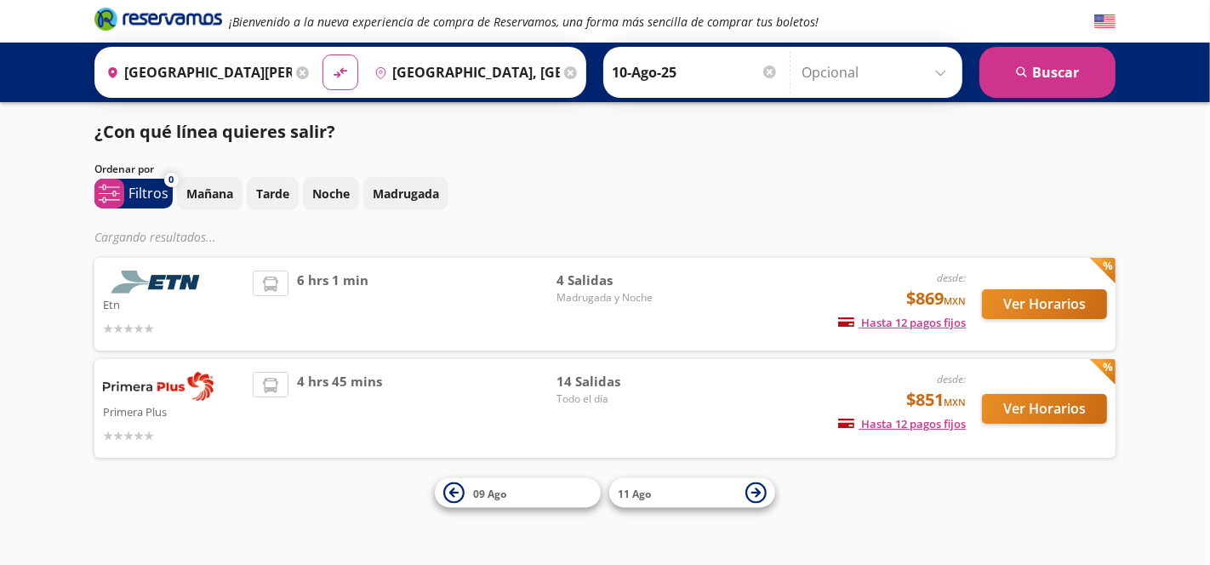
click at [817, 162] on div "Ordenar por" at bounding box center [604, 169] width 1021 height 15
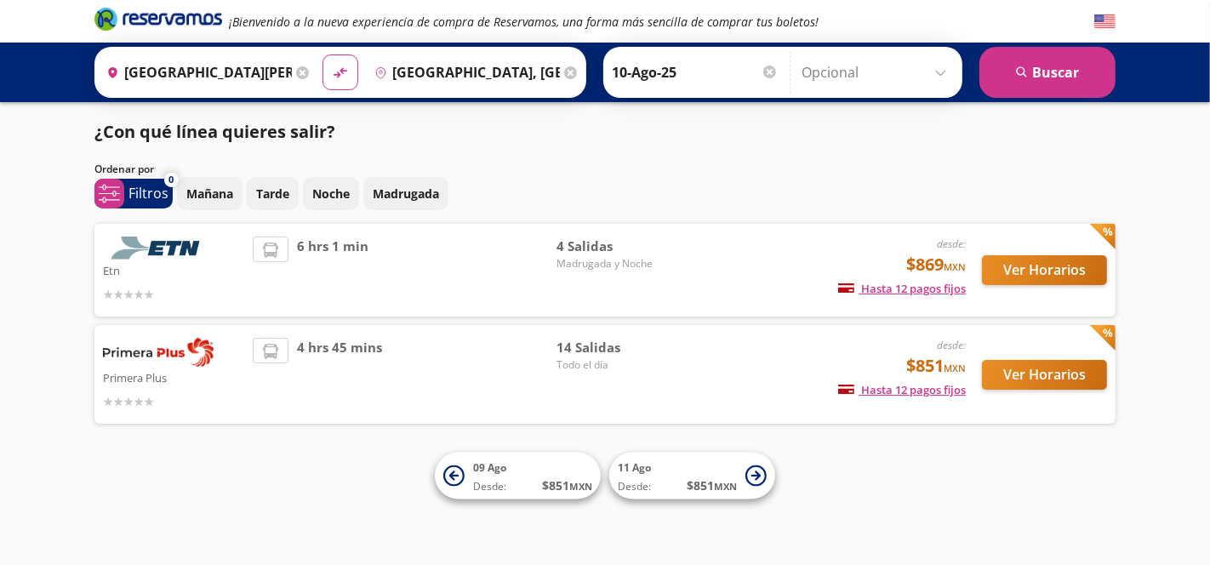
click at [523, 247] on div "6 hrs 1 min" at bounding box center [405, 270] width 304 height 67
click at [517, 357] on div "4 hrs 45 mins" at bounding box center [405, 374] width 304 height 73
click at [1048, 267] on button "Ver Horarios" at bounding box center [1044, 270] width 125 height 30
click at [450, 366] on div "4 hrs 45 mins" at bounding box center [405, 374] width 304 height 73
click at [1042, 377] on button "Ver Horarios" at bounding box center [1044, 375] width 125 height 30
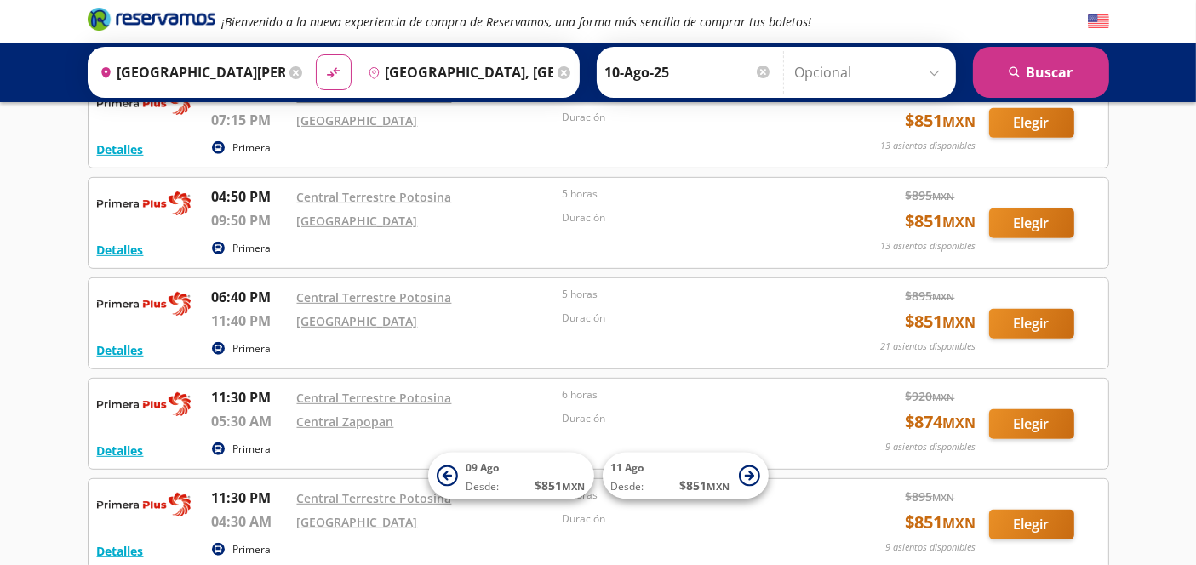
scroll to position [851, 0]
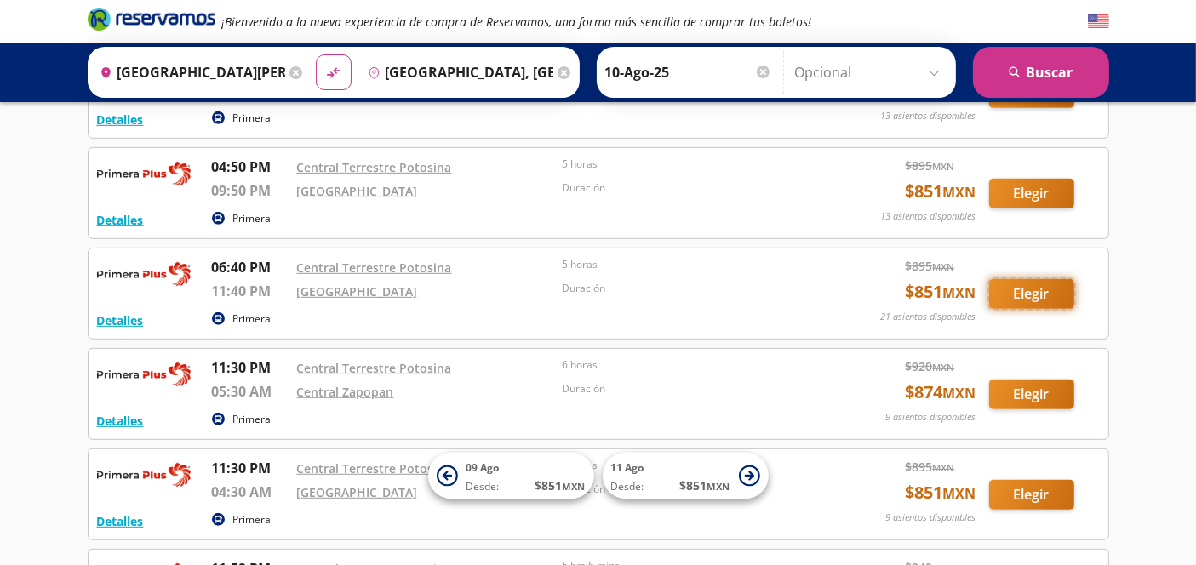
click at [1034, 289] on button "Elegir" at bounding box center [1031, 294] width 85 height 30
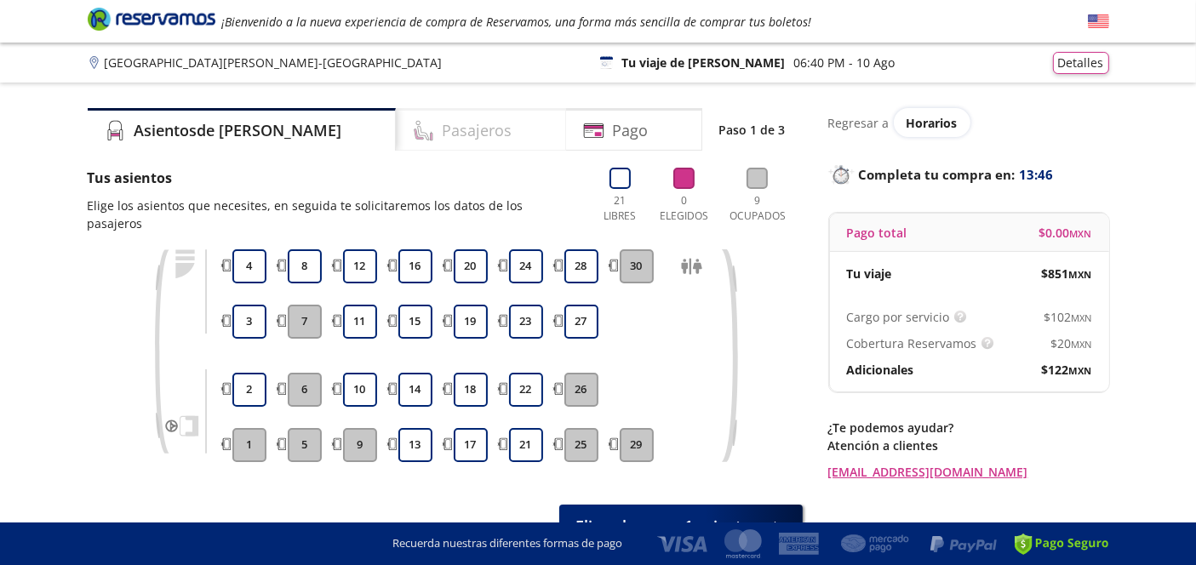
click at [443, 132] on h4 "Pasajeros" at bounding box center [478, 130] width 70 height 23
click at [417, 253] on button "16" at bounding box center [415, 266] width 34 height 34
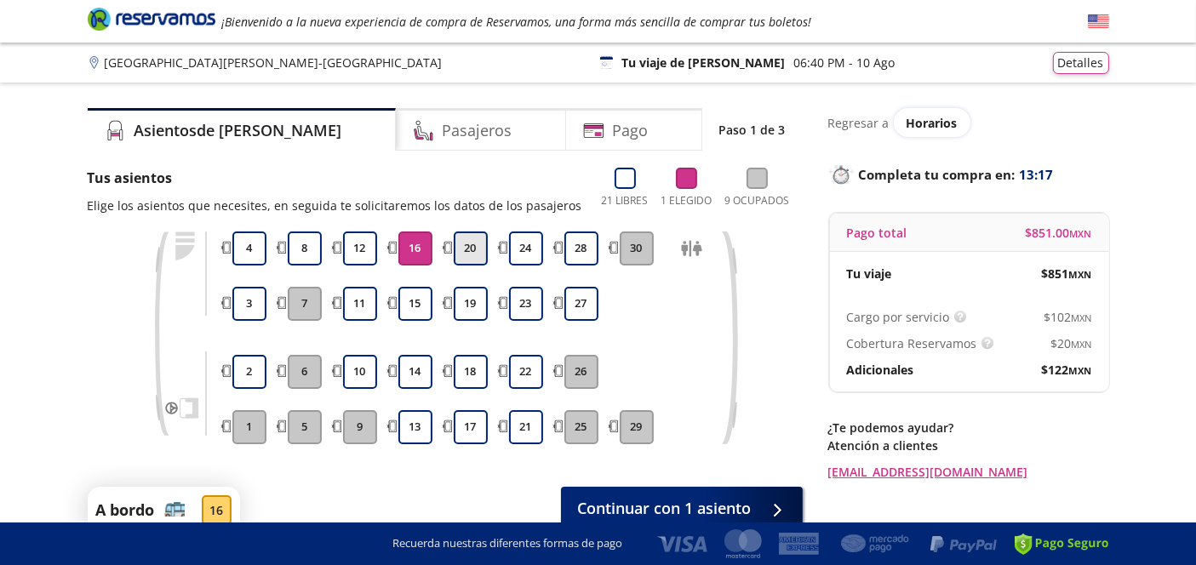
click at [468, 248] on button "20" at bounding box center [471, 248] width 34 height 34
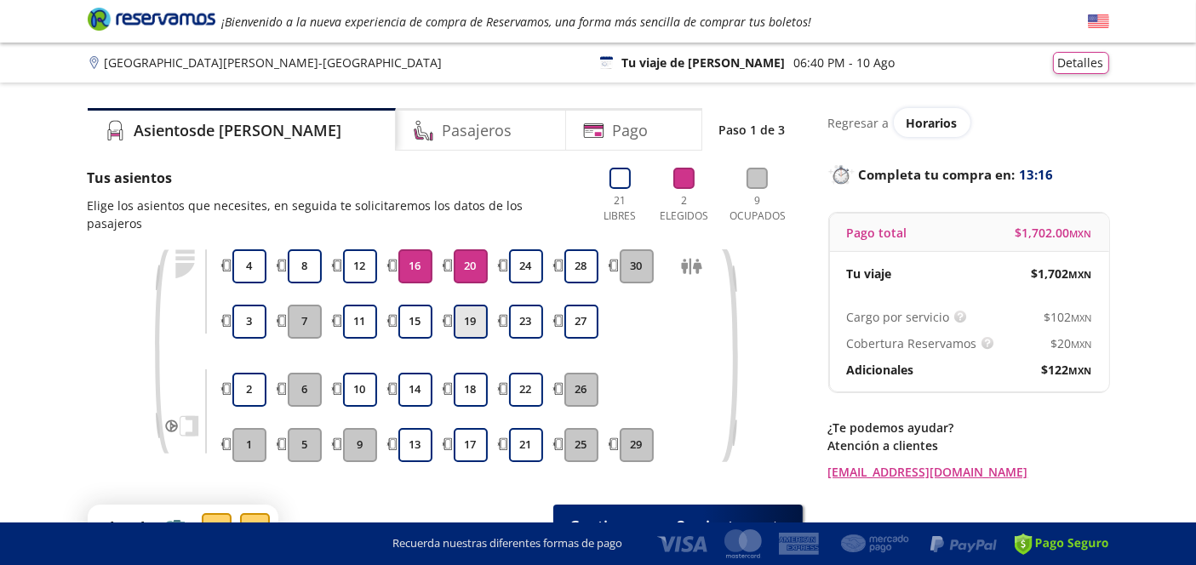
click at [475, 305] on button "19" at bounding box center [471, 322] width 34 height 34
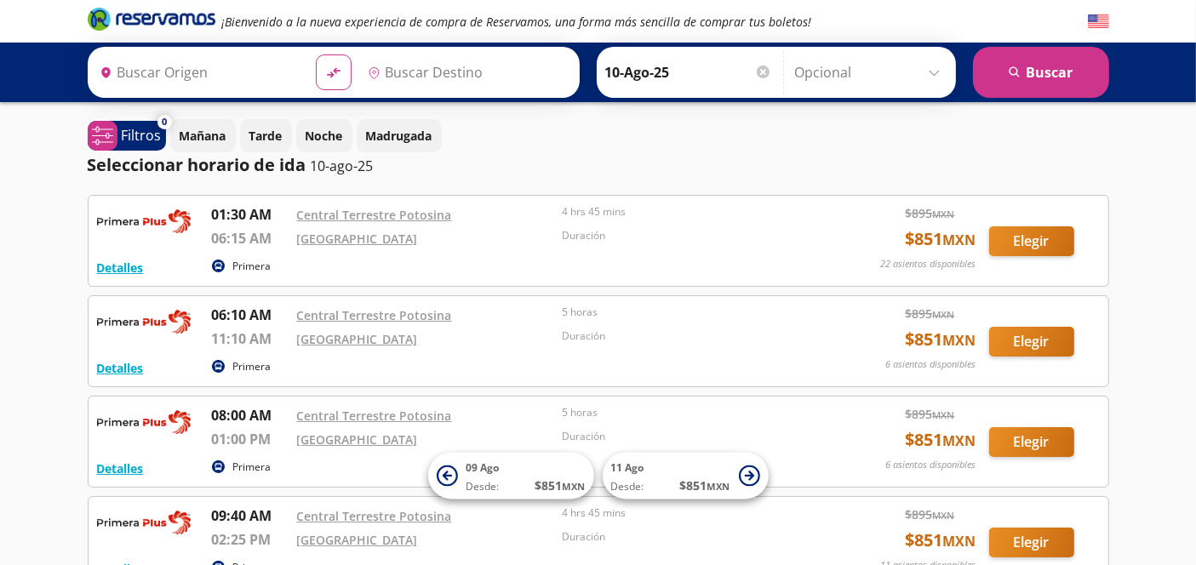
type input "[GEOGRAPHIC_DATA][PERSON_NAME], [GEOGRAPHIC_DATA][PERSON_NAME]"
type input "[GEOGRAPHIC_DATA], [GEOGRAPHIC_DATA]"
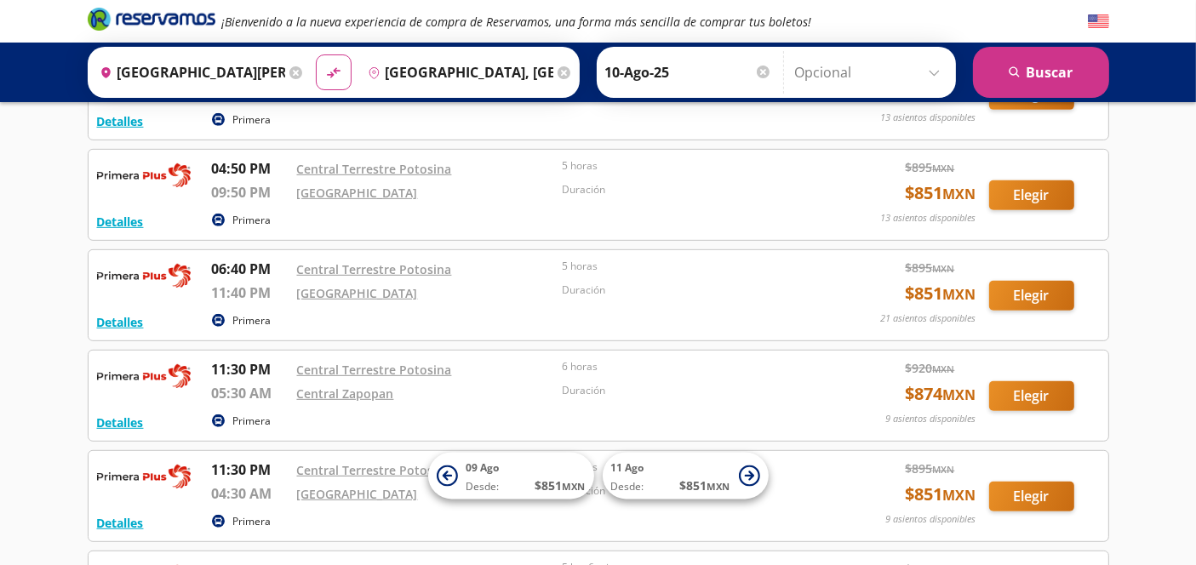
scroll to position [851, 0]
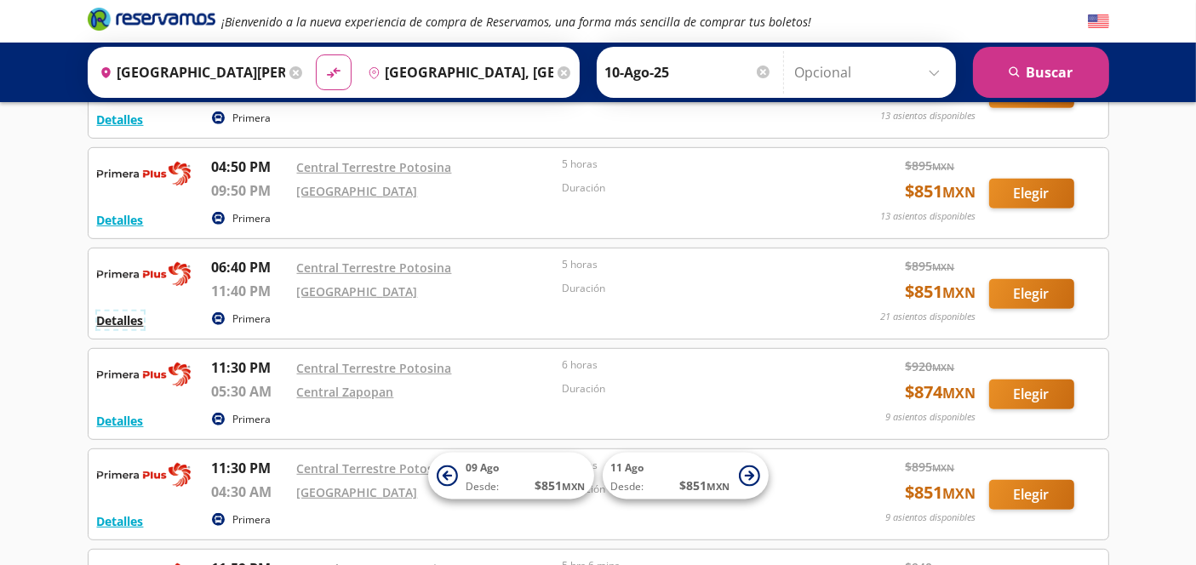
click at [121, 317] on button "Detalles" at bounding box center [120, 320] width 47 height 18
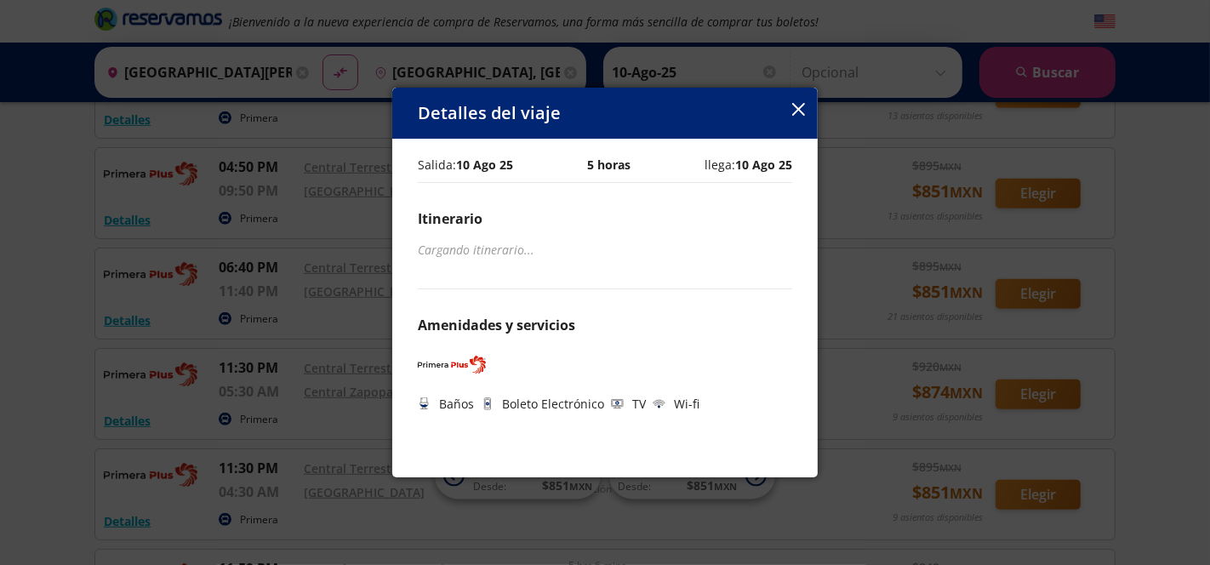
click at [794, 108] on icon "button" at bounding box center [798, 109] width 13 height 13
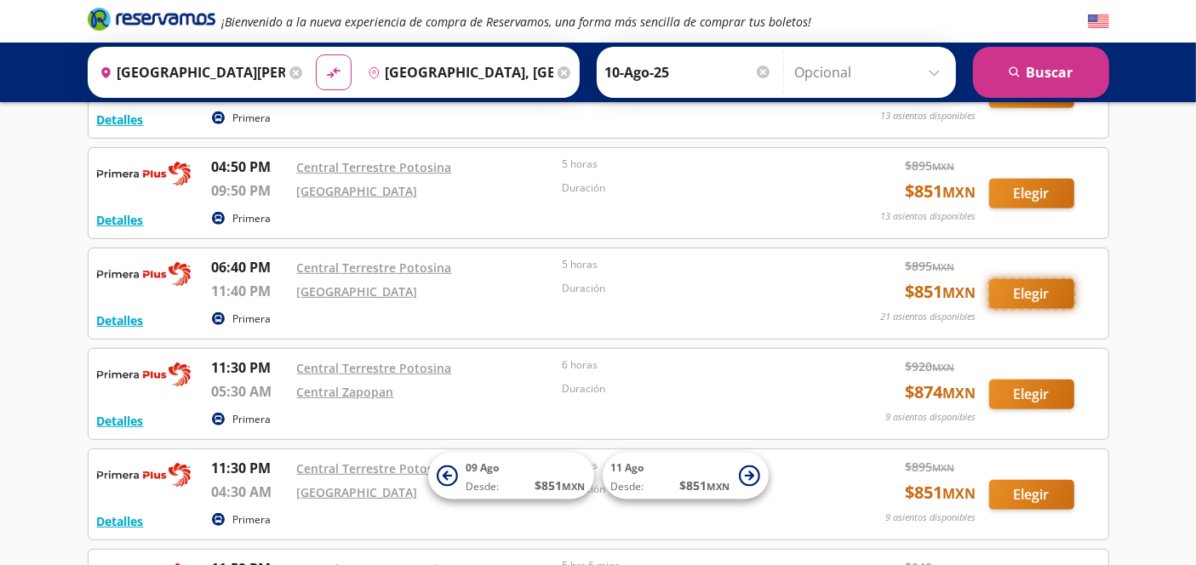
click at [1028, 285] on button "Elegir" at bounding box center [1031, 294] width 85 height 30
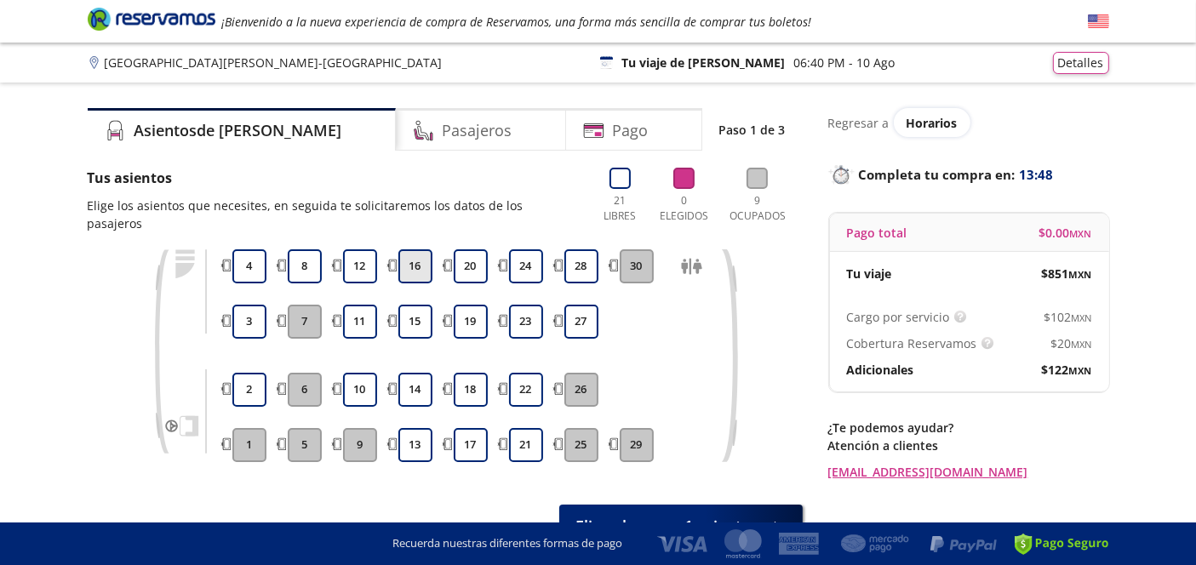
click at [426, 254] on button "16" at bounding box center [415, 266] width 34 height 34
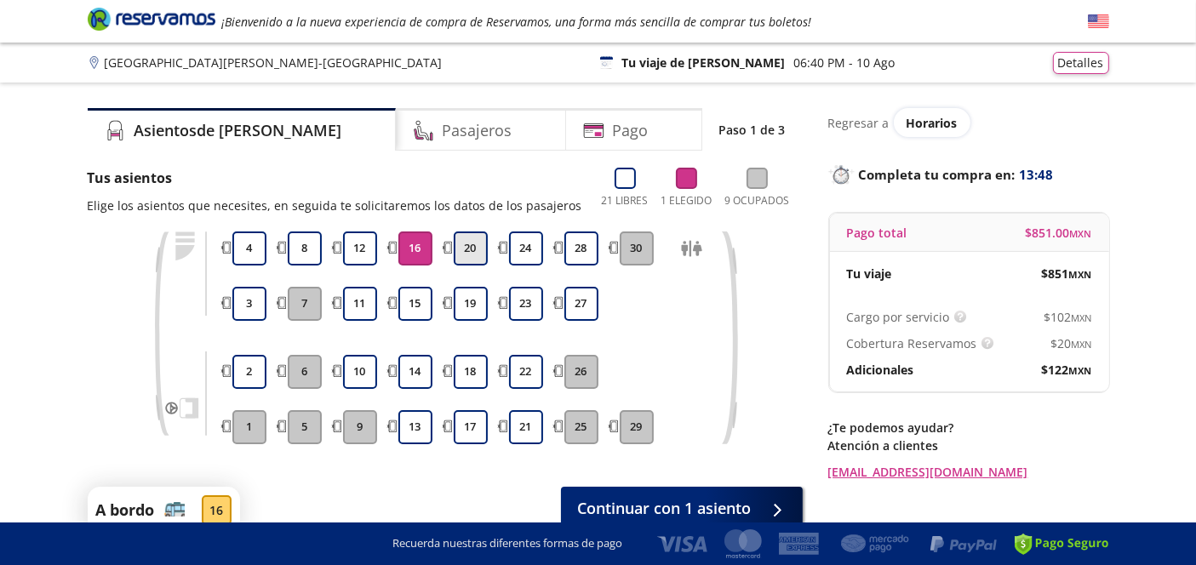
drag, startPoint x: 483, startPoint y: 248, endPoint x: 469, endPoint y: 256, distance: 16.4
click at [481, 248] on button "20" at bounding box center [471, 248] width 34 height 34
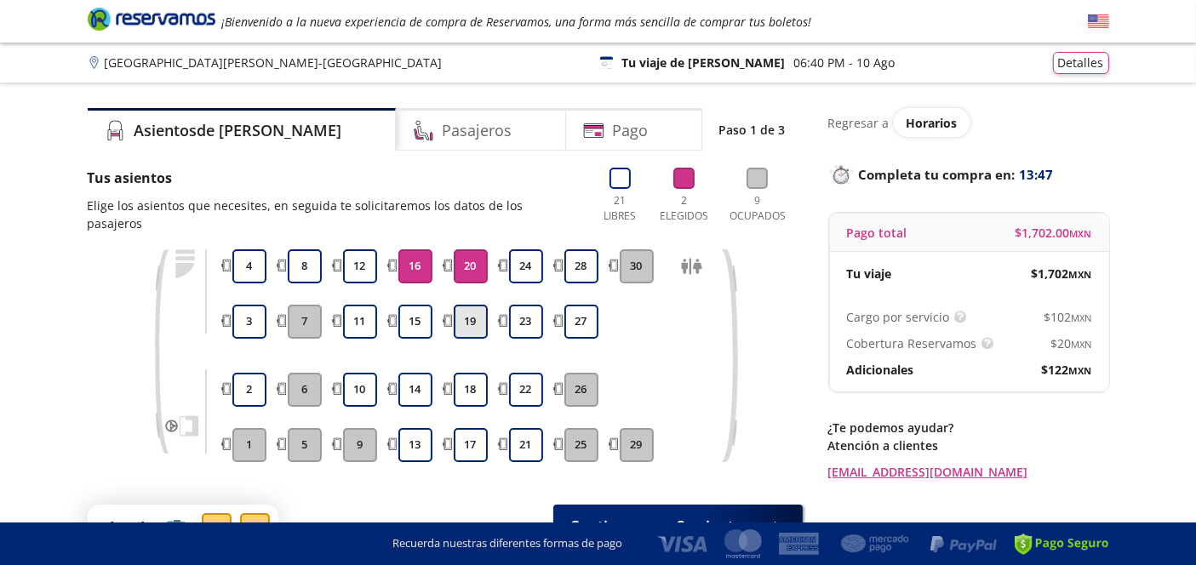
click at [481, 306] on button "19" at bounding box center [471, 322] width 34 height 34
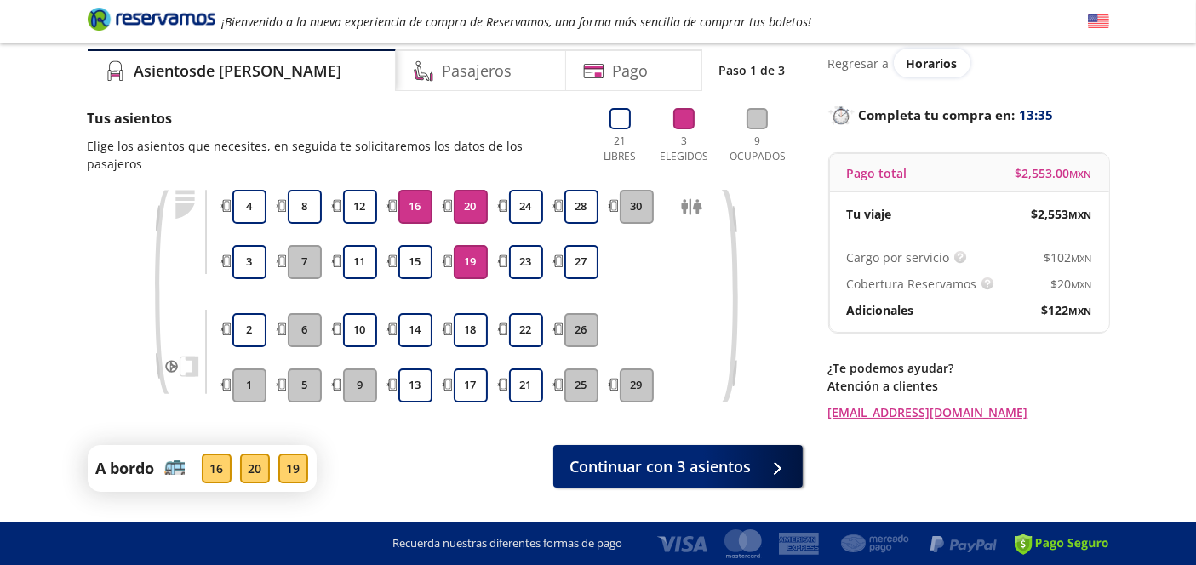
scroll to position [87, 0]
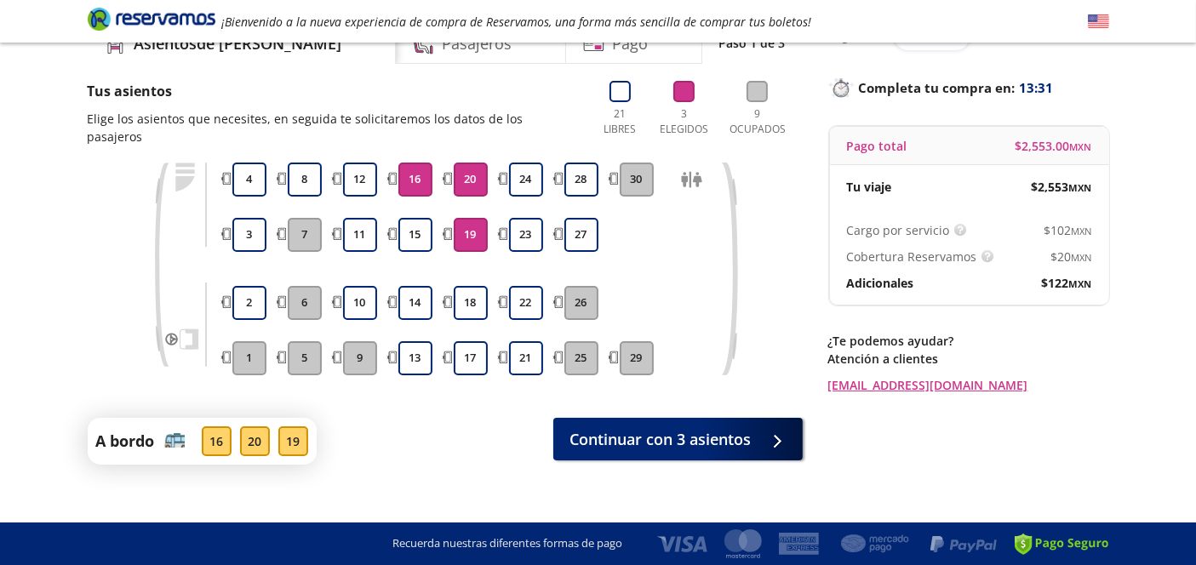
click at [285, 426] on div "19" at bounding box center [293, 441] width 30 height 30
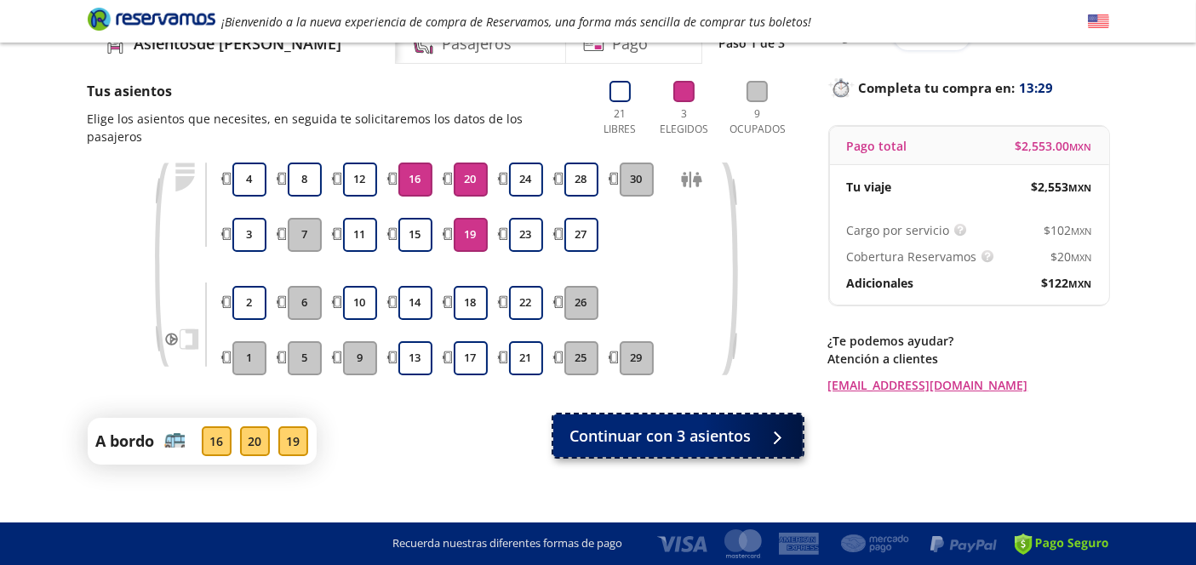
click at [661, 425] on span "Continuar con 3 asientos" at bounding box center [660, 436] width 181 height 23
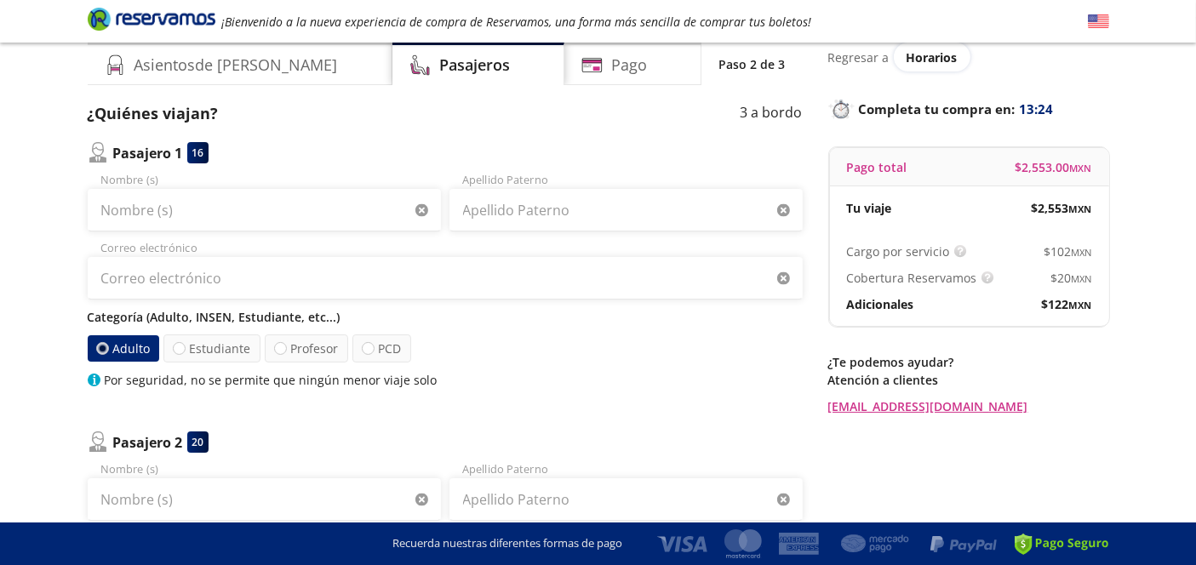
scroll to position [94, 0]
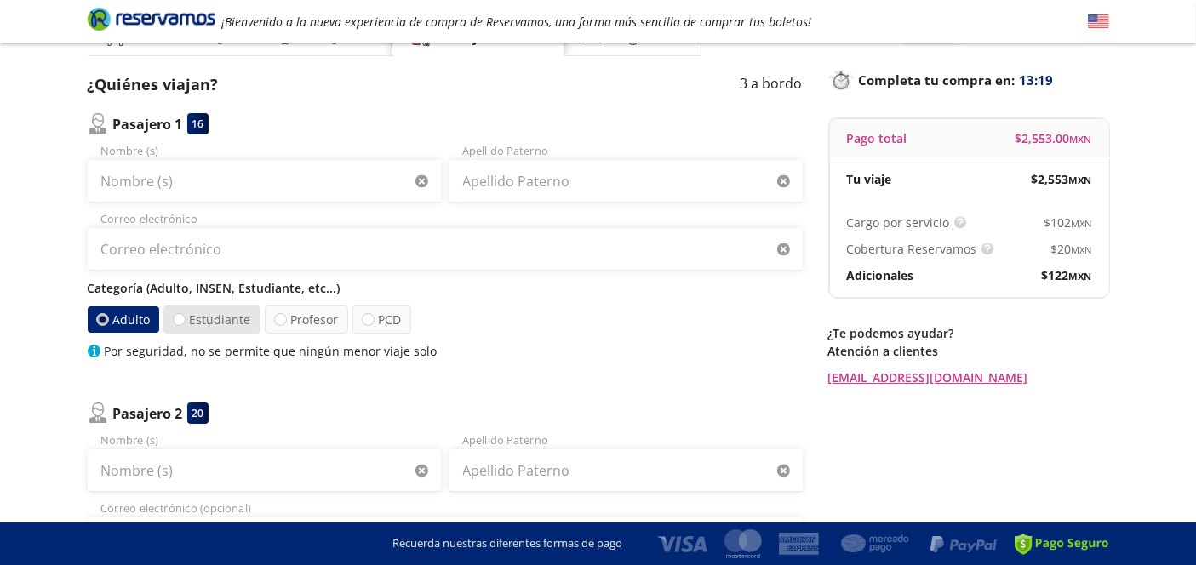
click at [213, 317] on label "Estudiante" at bounding box center [211, 320] width 97 height 28
click at [185, 317] on input "Estudiante" at bounding box center [179, 319] width 11 height 11
radio input "true"
radio input "false"
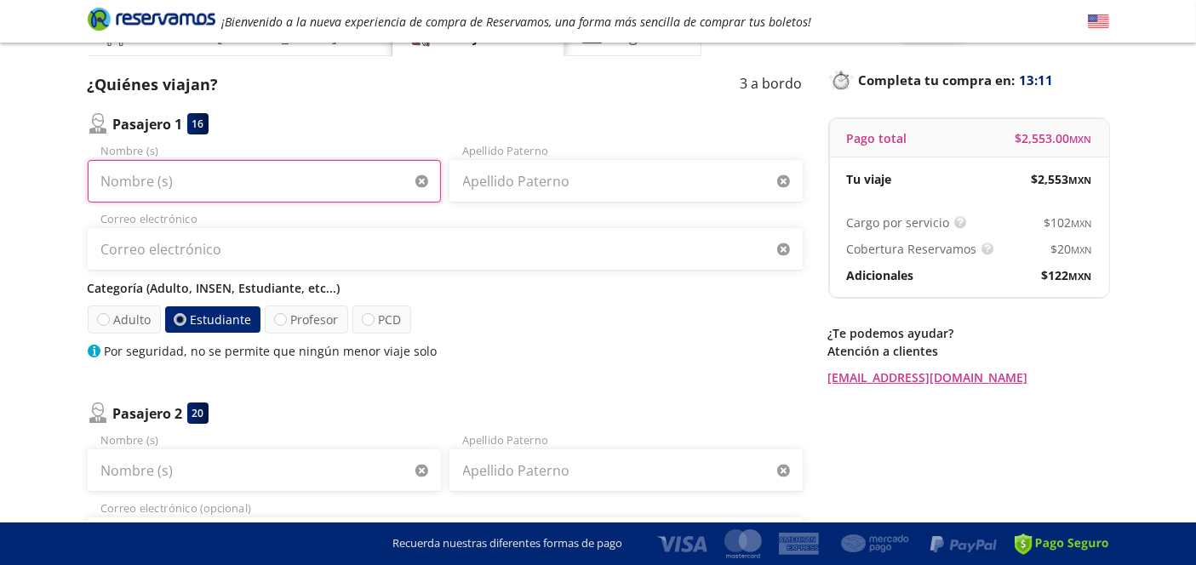
click at [234, 181] on input "Nombre (s)" at bounding box center [264, 181] width 353 height 43
type input "[PERSON_NAME]"
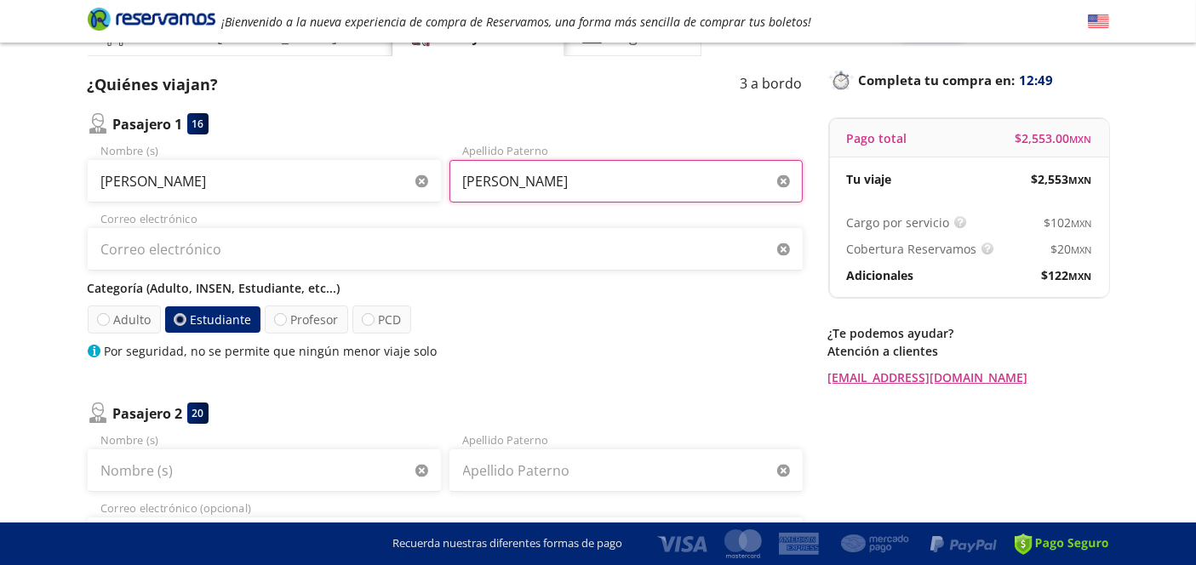
type input "[PERSON_NAME]"
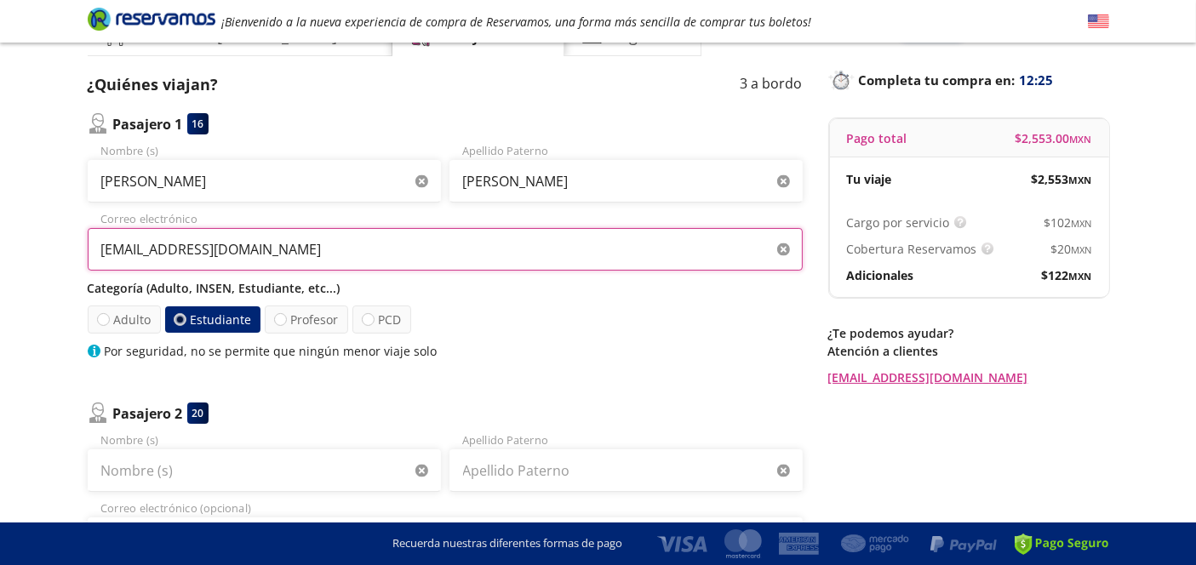
type input "[EMAIL_ADDRESS][DOMAIN_NAME]"
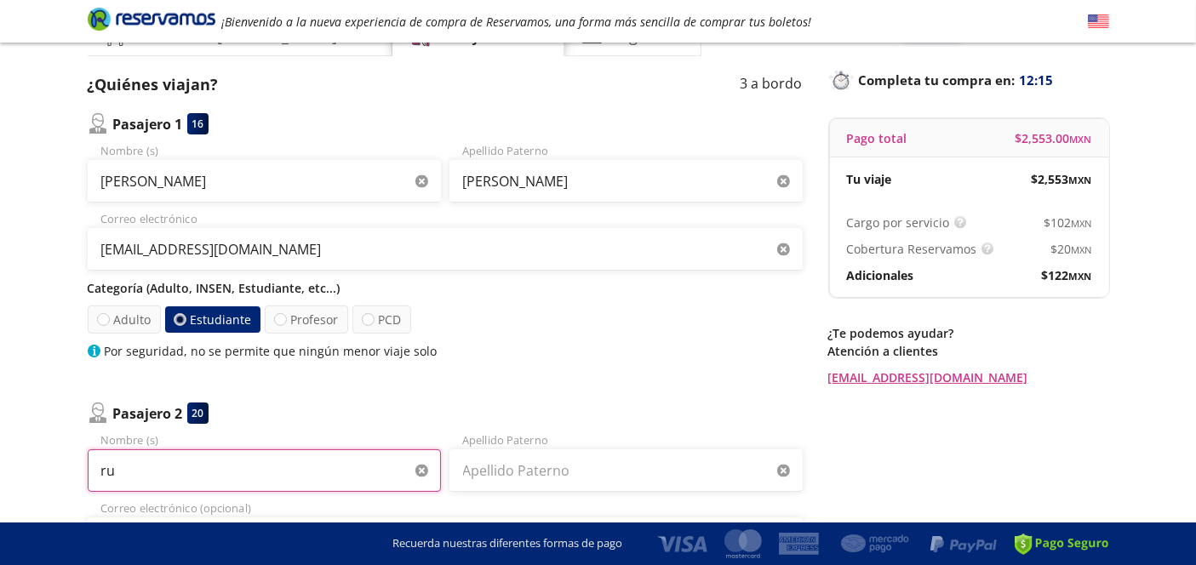
type input "r"
type input "[PERSON_NAME]"
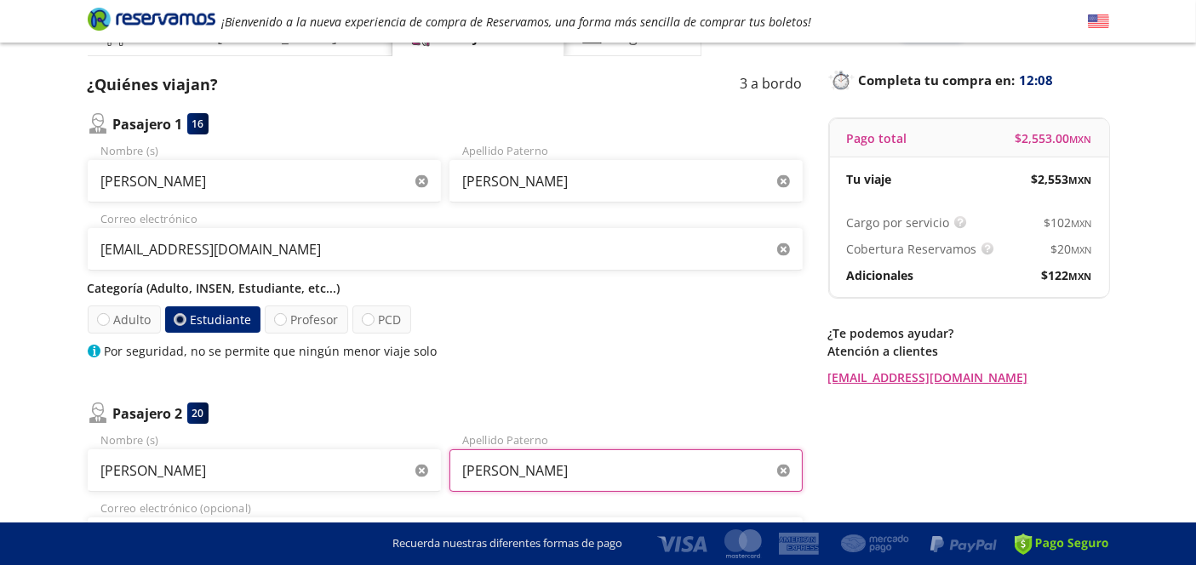
type input "[PERSON_NAME]"
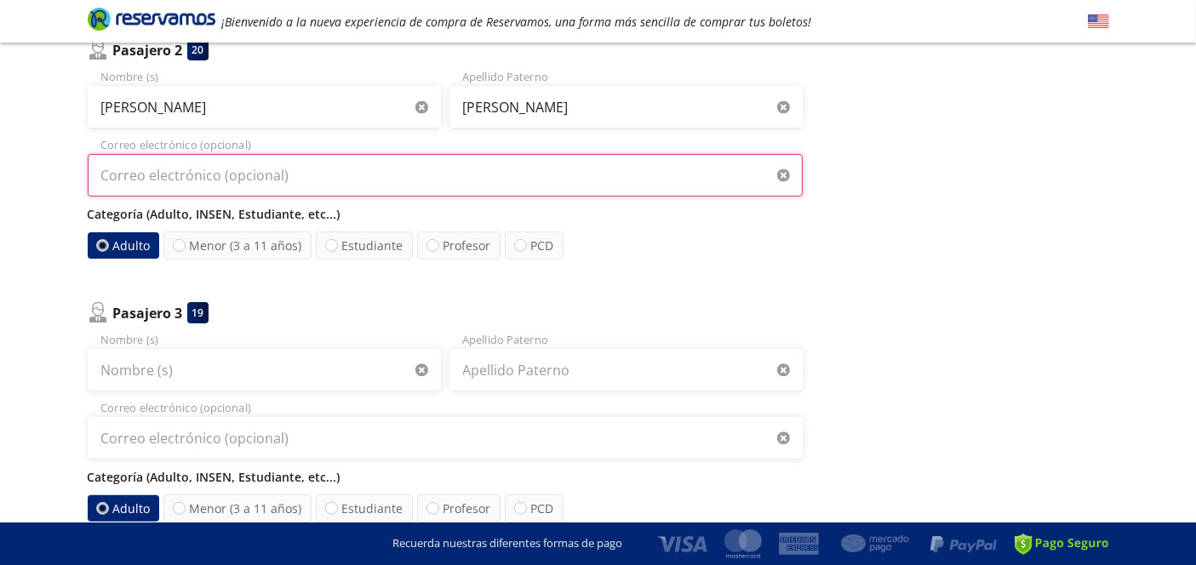
scroll to position [472, 0]
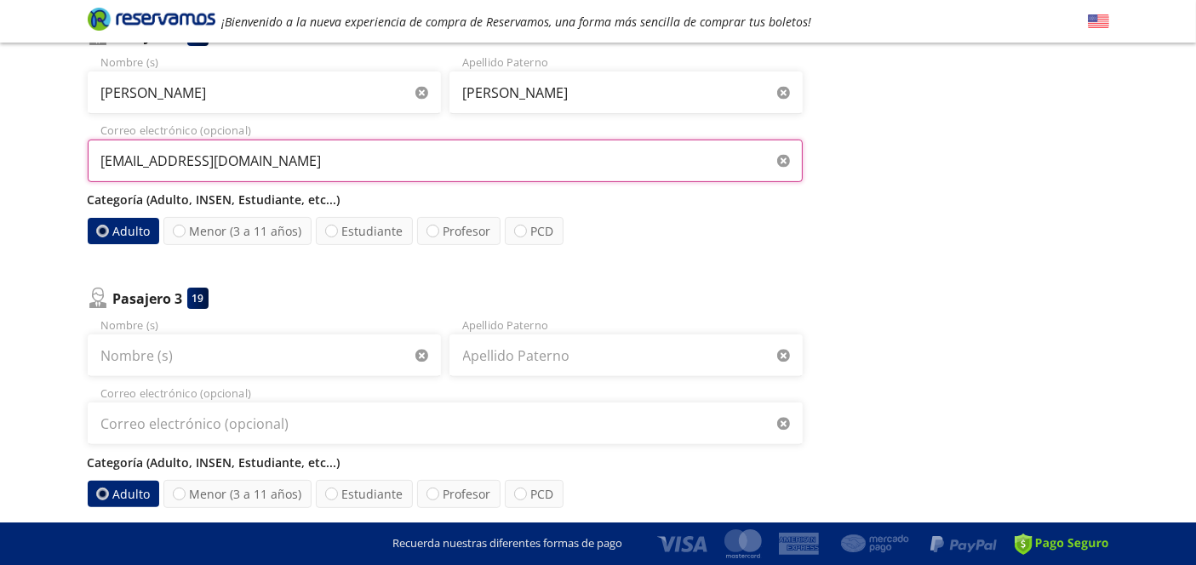
type input "[EMAIL_ADDRESS][DOMAIN_NAME]"
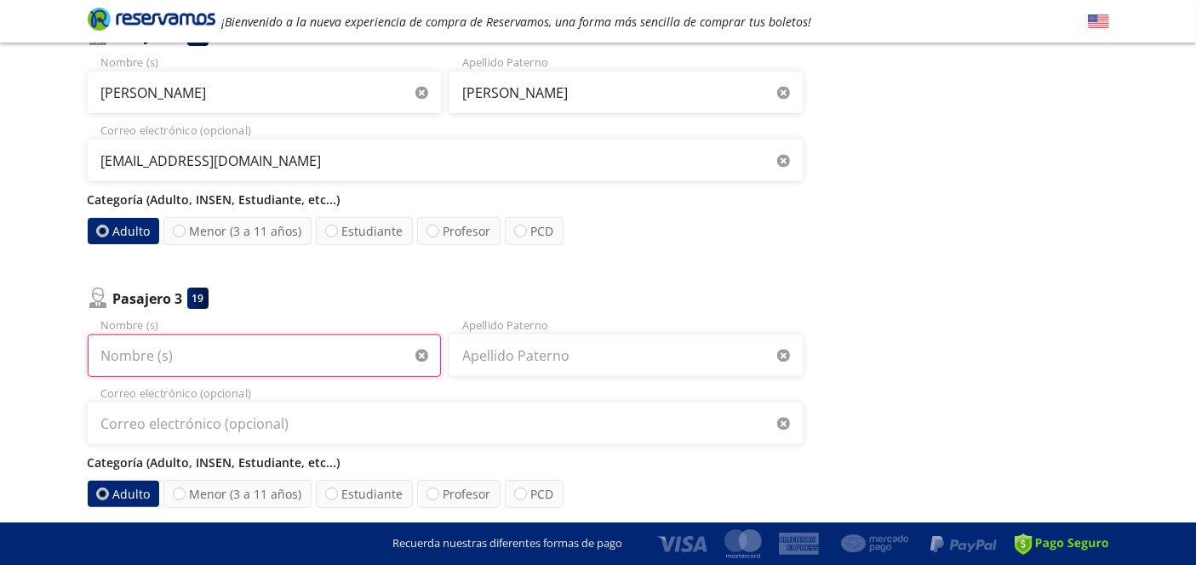
click at [243, 354] on input "Nombre (s)" at bounding box center [264, 355] width 353 height 43
type input "[PERSON_NAME]"
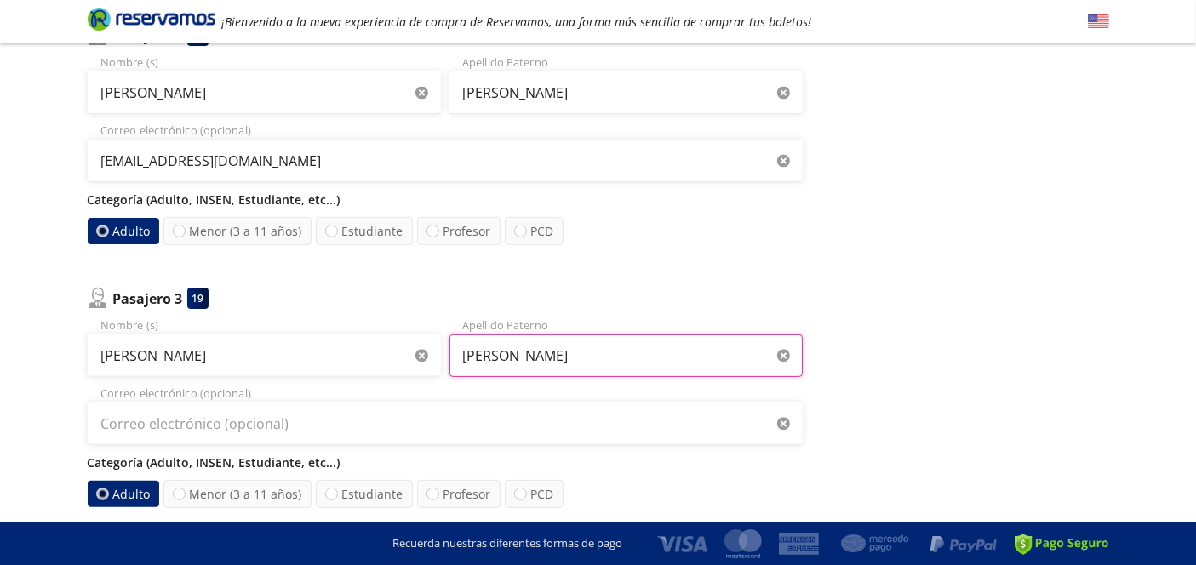
type input "[PERSON_NAME]"
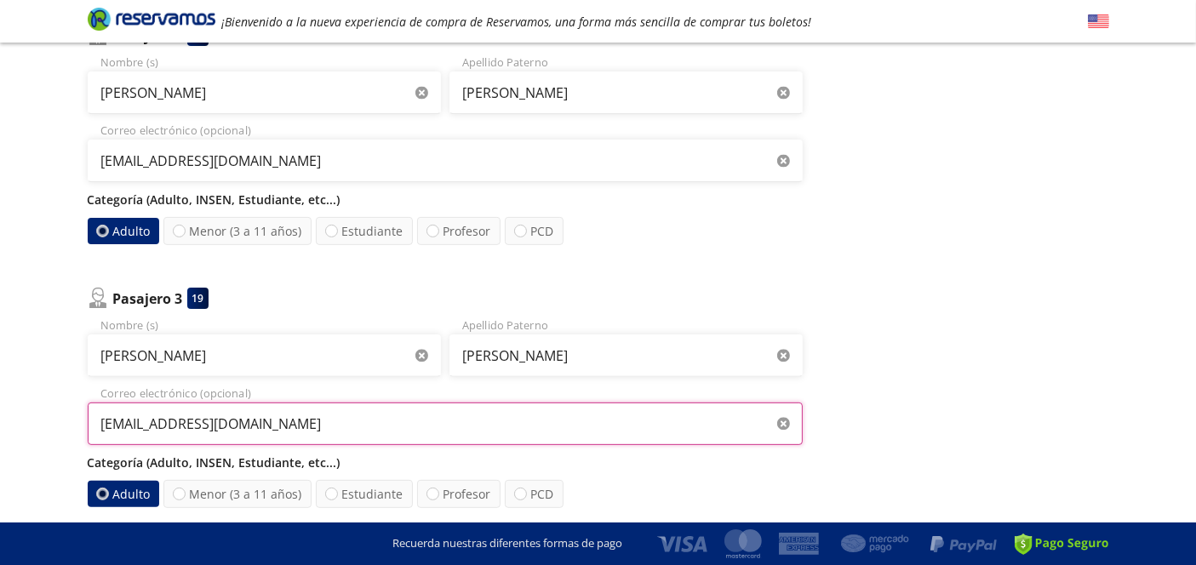
type input "[EMAIL_ADDRESS][DOMAIN_NAME]"
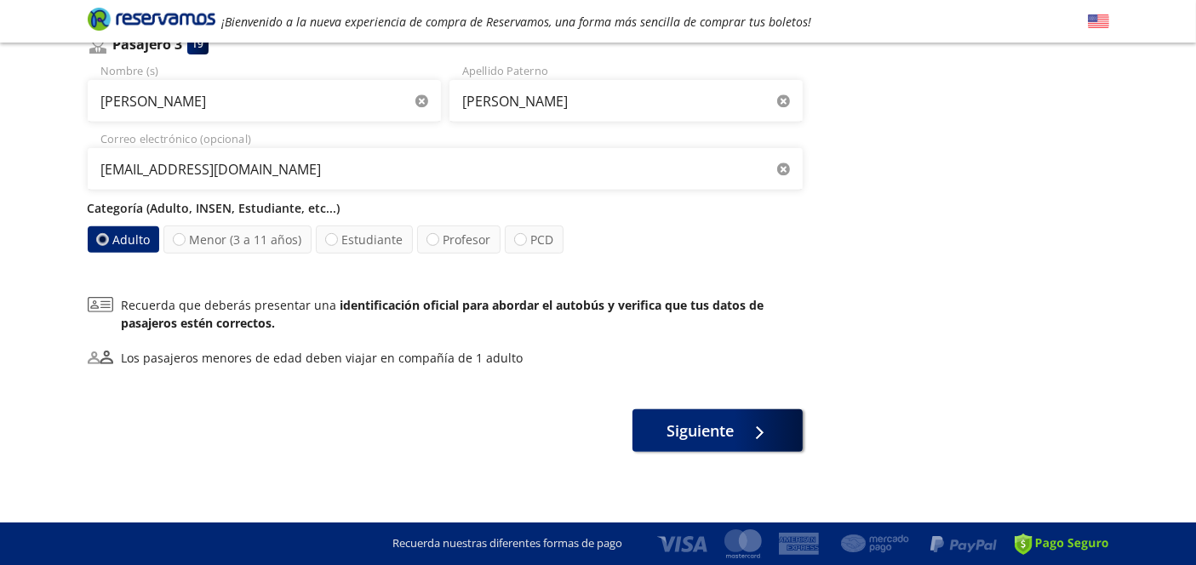
scroll to position [730, 0]
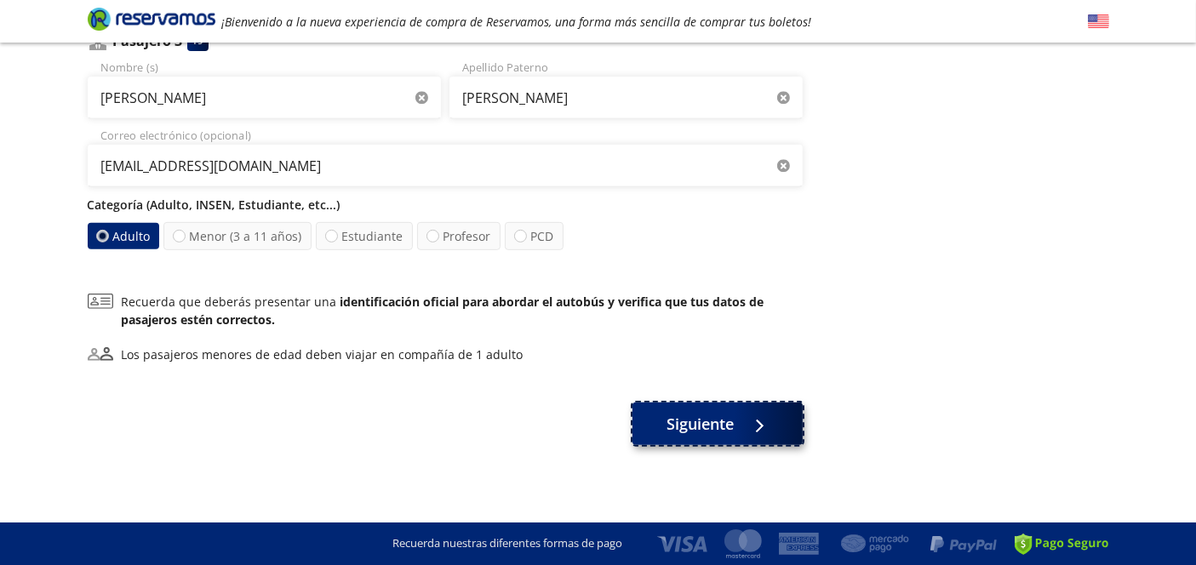
click at [698, 426] on span "Siguiente" at bounding box center [699, 424] width 67 height 23
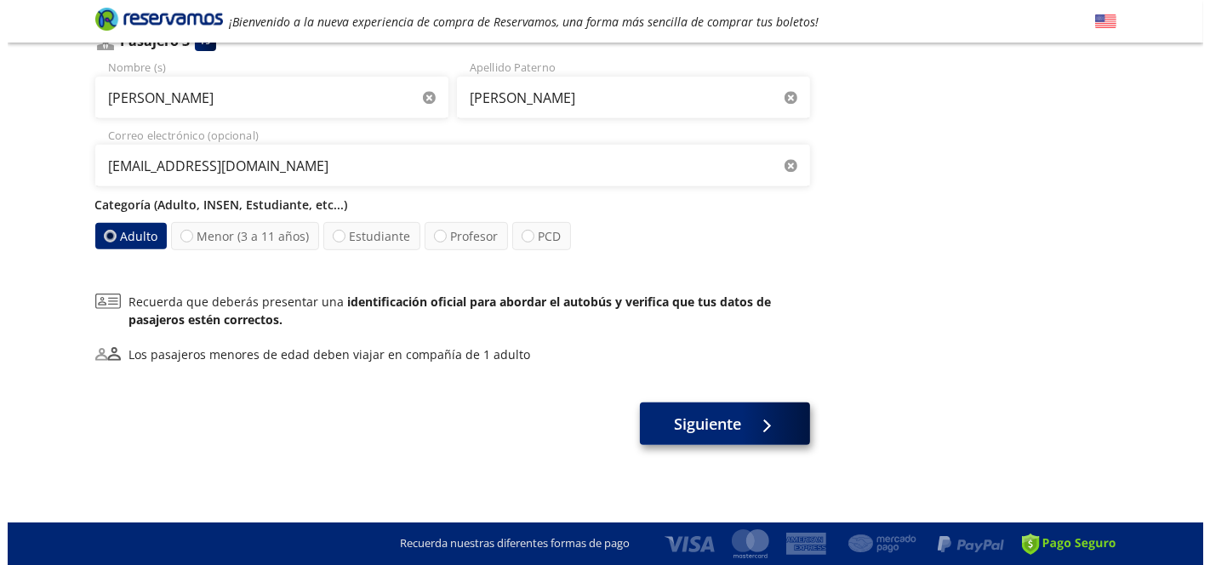
scroll to position [0, 0]
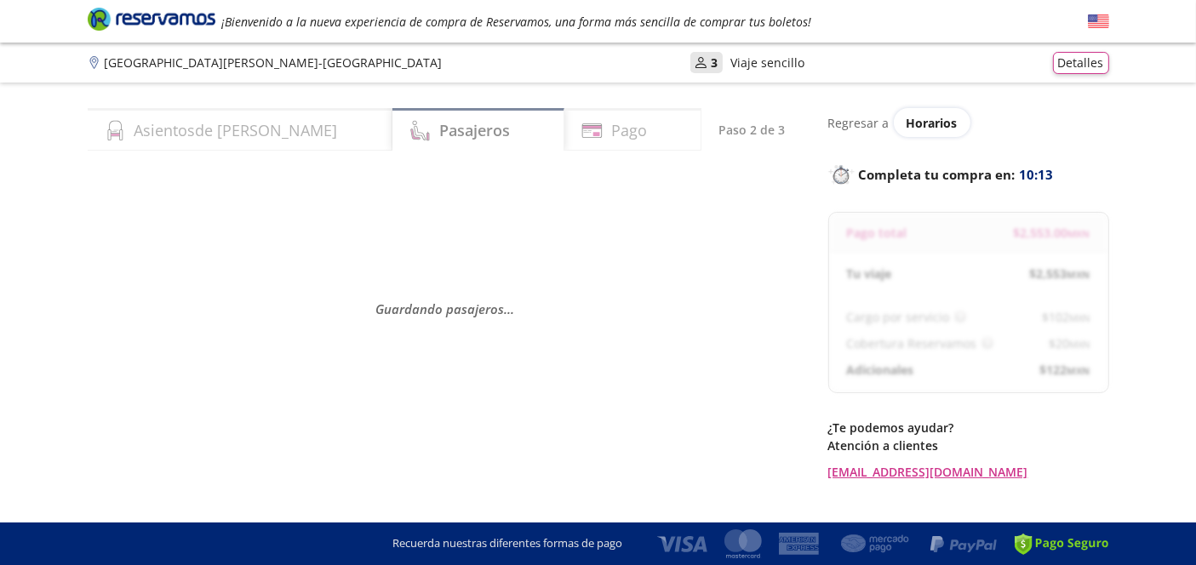
select select "MX"
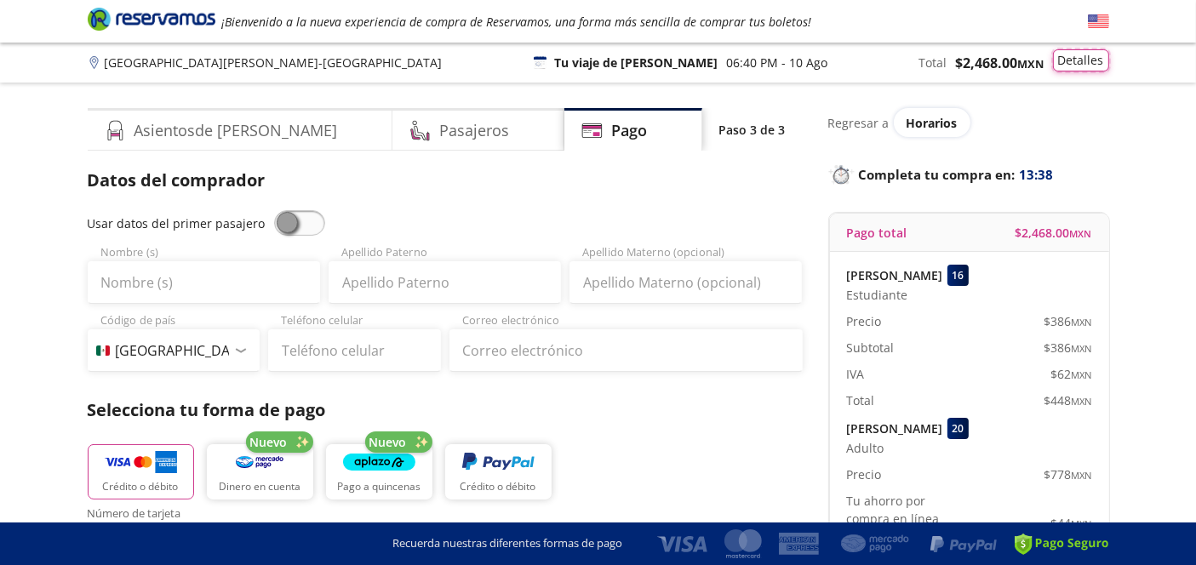
click at [1077, 61] on button "Detalles" at bounding box center [1081, 60] width 56 height 22
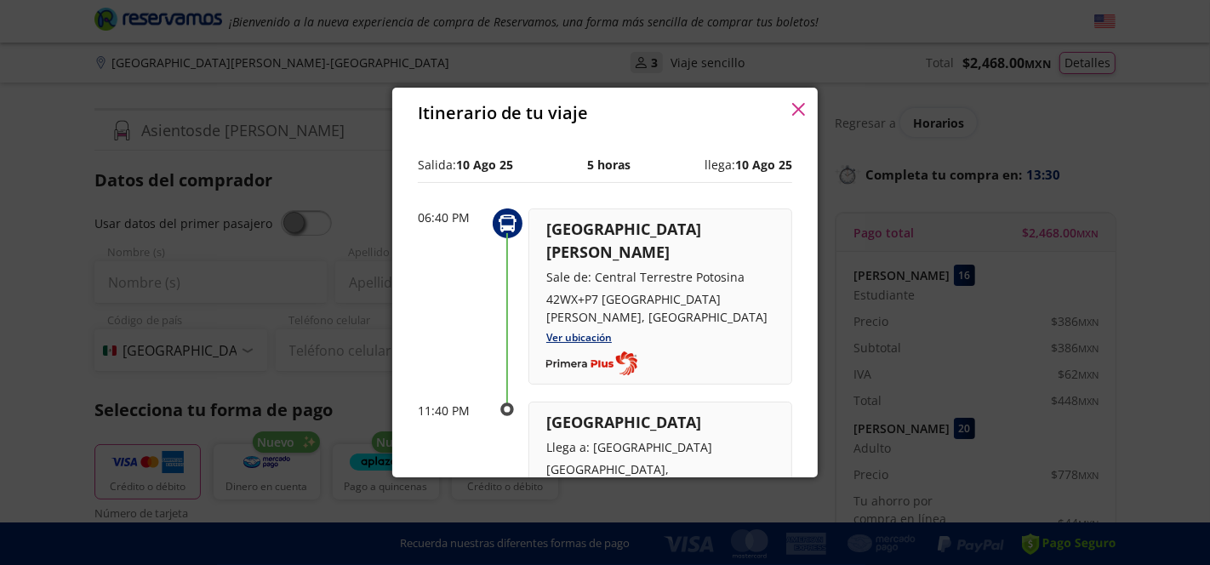
click at [799, 108] on icon "button" at bounding box center [798, 109] width 13 height 13
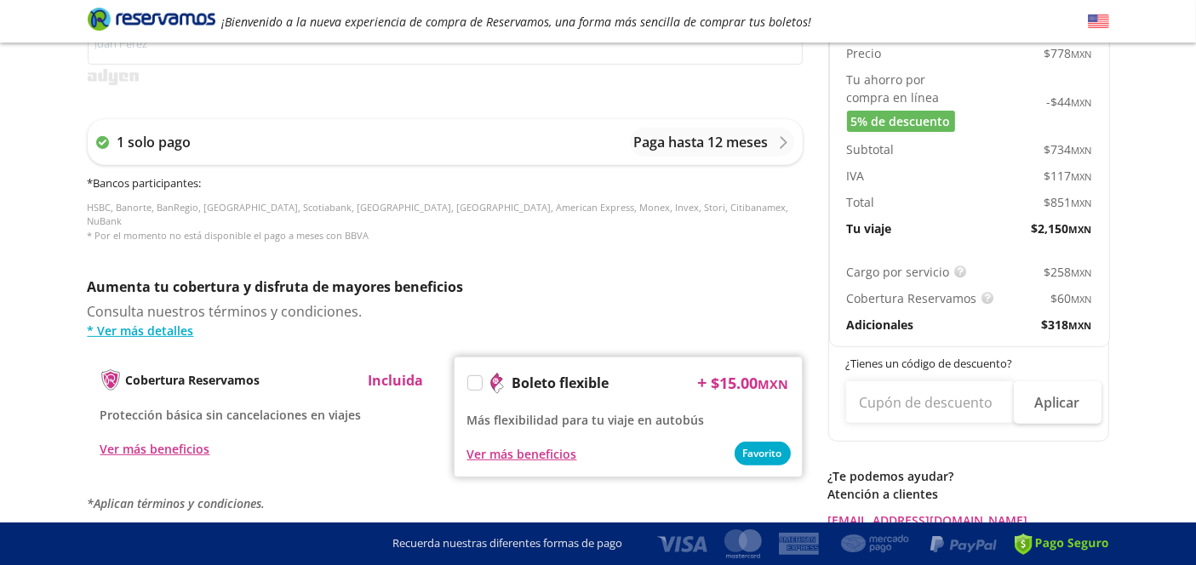
scroll to position [661, 0]
